Goal: Task Accomplishment & Management: Manage account settings

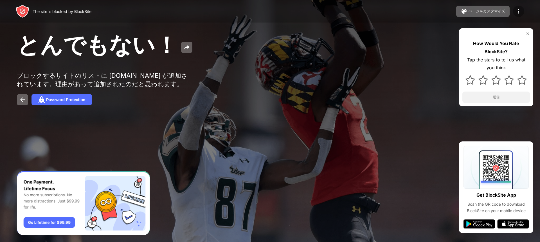
click at [520, 8] on img at bounding box center [519, 11] width 7 height 7
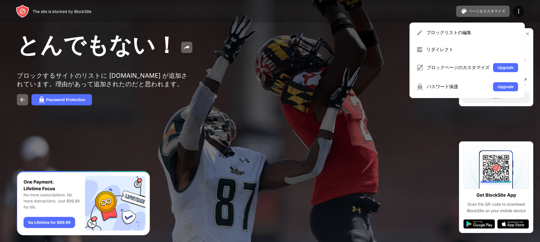
click at [485, 24] on div "ブロックリストの編集 リダイレクト ブロックページのカスタマイズ Upgrade パスワード保護 Upgrade" at bounding box center [467, 60] width 115 height 75
click at [480, 33] on div "ブロックリストの編集" at bounding box center [473, 33] width 92 height 6
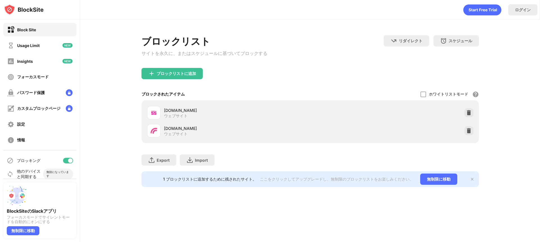
click at [464, 114] on div "[DOMAIN_NAME] ウェブサイト" at bounding box center [310, 113] width 331 height 18
click at [467, 114] on img at bounding box center [469, 113] width 6 height 6
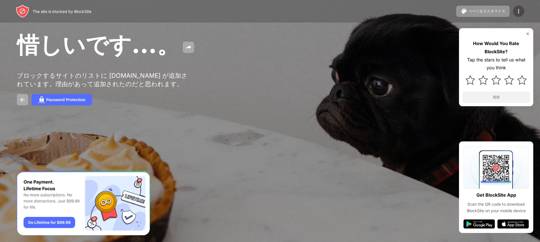
click at [521, 10] on img at bounding box center [519, 11] width 7 height 7
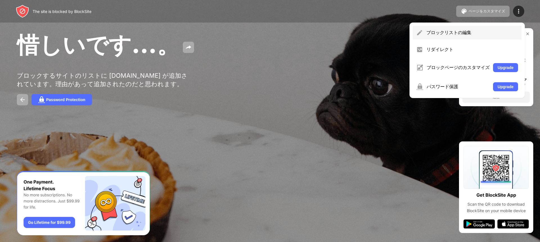
click at [480, 33] on div "ブロックリストの編集" at bounding box center [473, 33] width 92 height 6
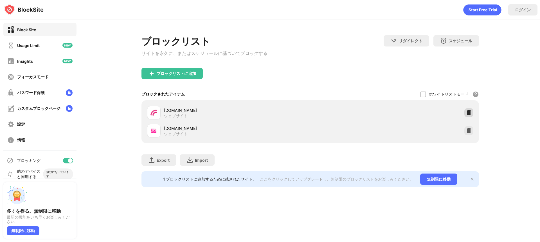
click at [471, 115] on img at bounding box center [469, 113] width 6 height 6
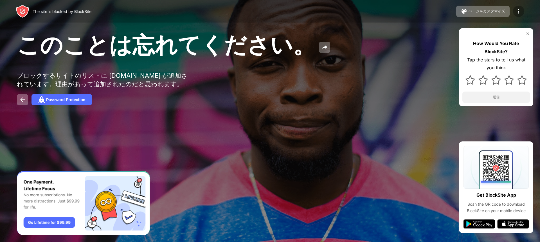
click at [522, 9] on img at bounding box center [519, 11] width 7 height 7
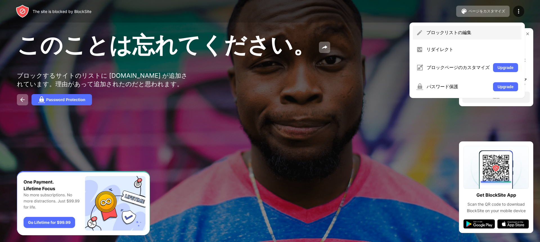
click at [469, 32] on div "ブロックリストの編集" at bounding box center [473, 33] width 92 height 6
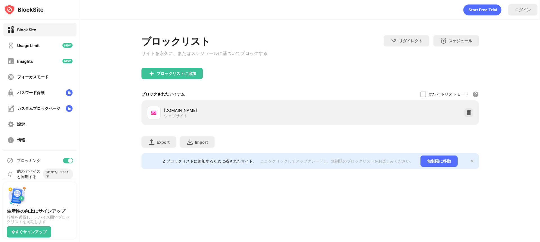
click at [472, 119] on div "livede55.com ウェブサイト" at bounding box center [310, 113] width 331 height 18
click at [470, 115] on img at bounding box center [469, 113] width 6 height 6
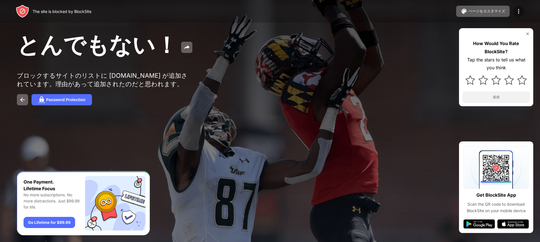
click at [515, 11] on div at bounding box center [518, 11] width 11 height 11
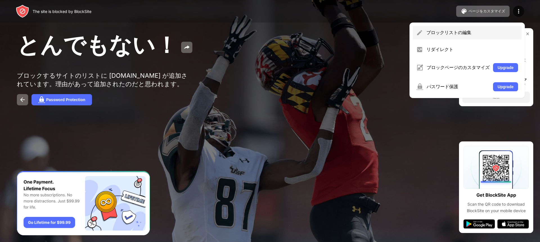
click at [476, 33] on div "ブロックリストの編集" at bounding box center [473, 33] width 92 height 6
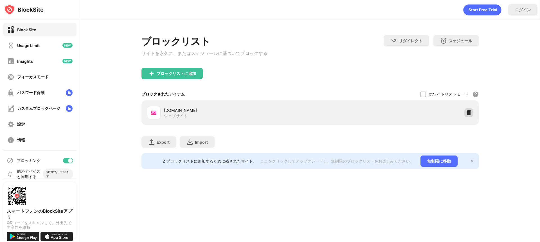
click at [469, 115] on img at bounding box center [469, 113] width 6 height 6
